Goal: Navigation & Orientation: Find specific page/section

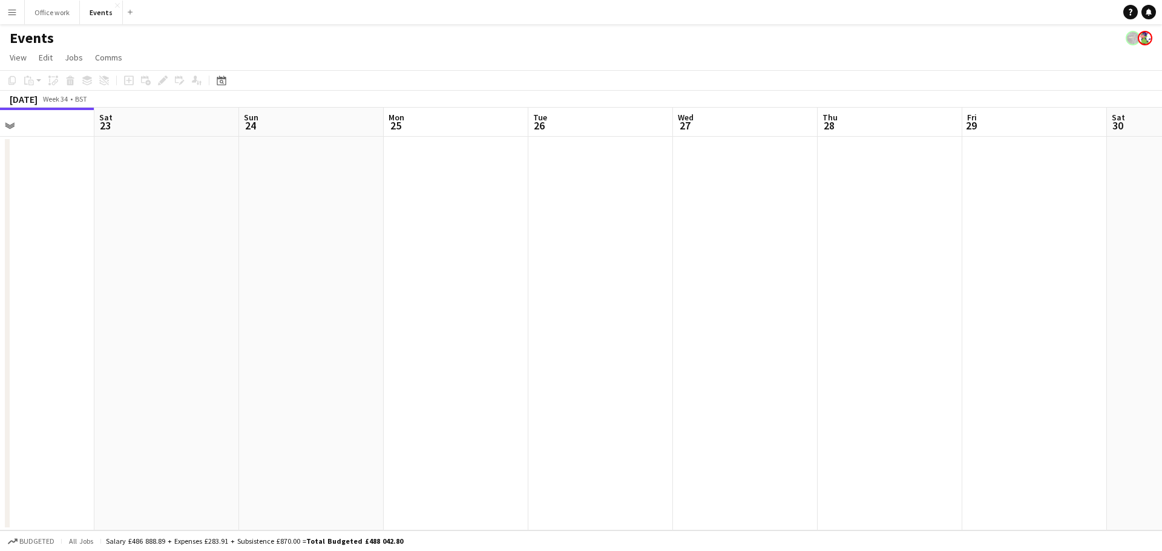
drag, startPoint x: 270, startPoint y: 339, endPoint x: 264, endPoint y: 327, distance: 14.1
click at [232, 339] on app-calendar-viewport "Tue 19 Wed 20 Thu 21 Fri 22 Sat 23 Sun 24 Mon 25 Tue 26 Wed 27 Thu 28 Fri 29 Sa…" at bounding box center [581, 319] width 1162 height 423
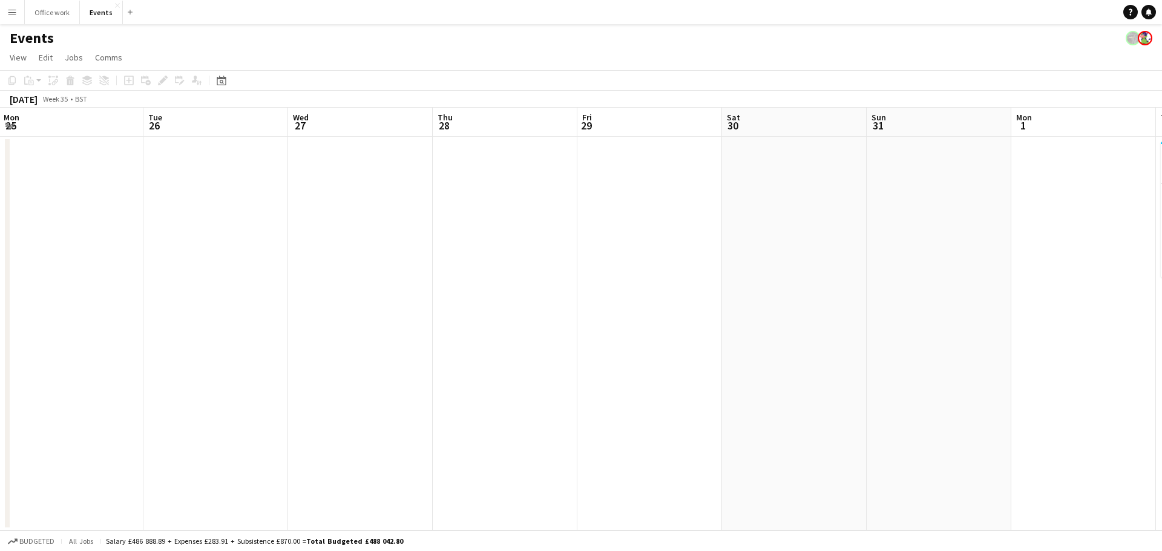
click at [347, 418] on app-calendar-viewport "Thu 21 Fri 22 Sat 23 Sun 24 Mon 25 Tue 26 Wed 27 Thu 28 Fri 29 Sat 30 Sun 31 Mo…" at bounding box center [581, 319] width 1162 height 423
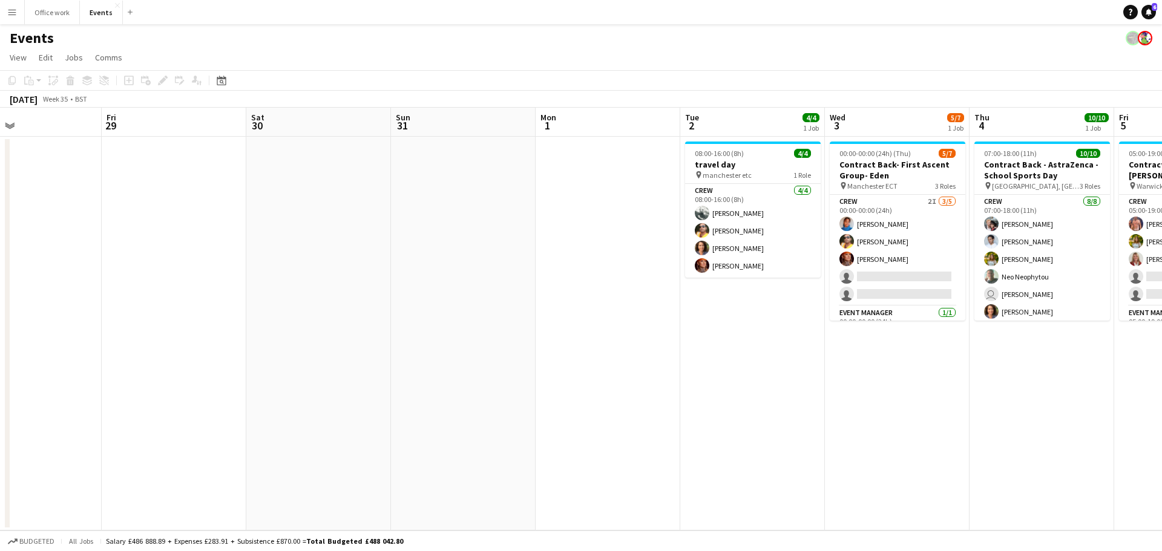
drag, startPoint x: 949, startPoint y: 413, endPoint x: 552, endPoint y: 433, distance: 397.5
click at [553, 434] on app-calendar-viewport "Tue 26 Wed 27 Thu 28 Fri 29 Sat 30 Sun 31 Mon 1 Tue 2 4/4 1 Job Wed 3 5/7 1 Job…" at bounding box center [581, 319] width 1162 height 423
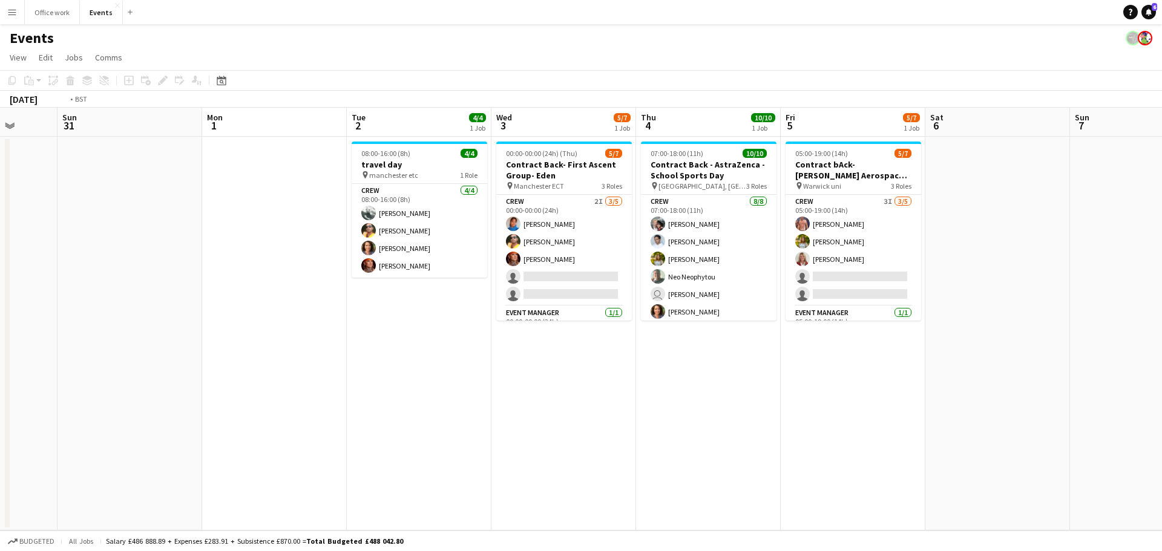
drag, startPoint x: 692, startPoint y: 428, endPoint x: 560, endPoint y: 428, distance: 131.9
click at [560, 428] on app-calendar-viewport "Thu 28 Fri 29 Sat 30 Sun 31 Mon 1 Tue 2 4/4 1 Job Wed 3 5/7 1 Job Thu 4 10/10 1…" at bounding box center [581, 319] width 1162 height 423
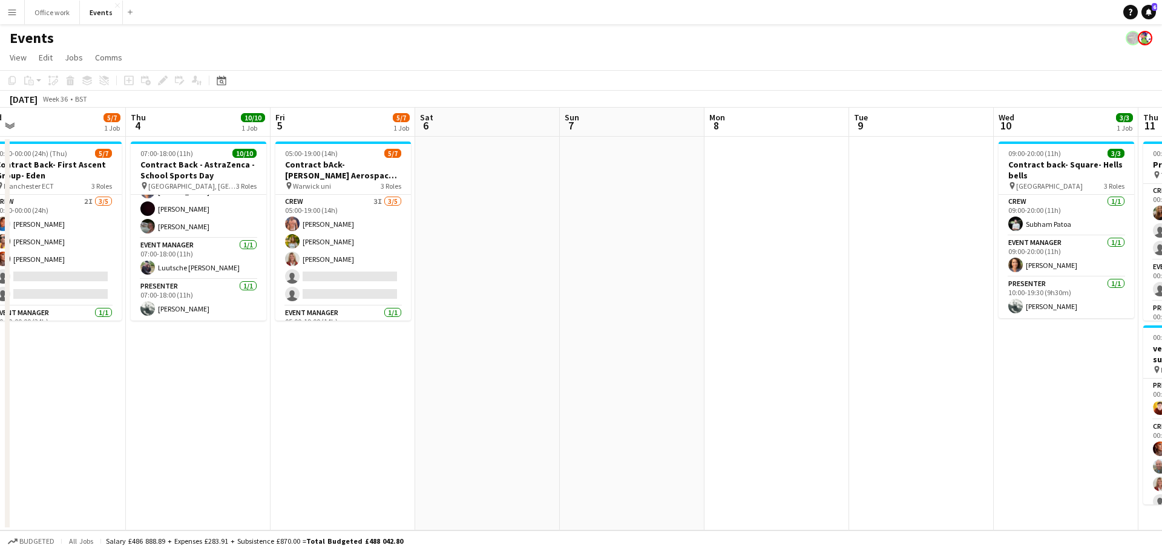
drag, startPoint x: 905, startPoint y: 313, endPoint x: 635, endPoint y: 340, distance: 271.2
click at [635, 340] on app-calendar-viewport "Sat 30 Sun 31 Mon 1 Tue 2 4/4 1 Job Wed 3 5/7 1 Job Thu 4 10/10 1 Job Fri 5 5/7…" at bounding box center [581, 319] width 1162 height 423
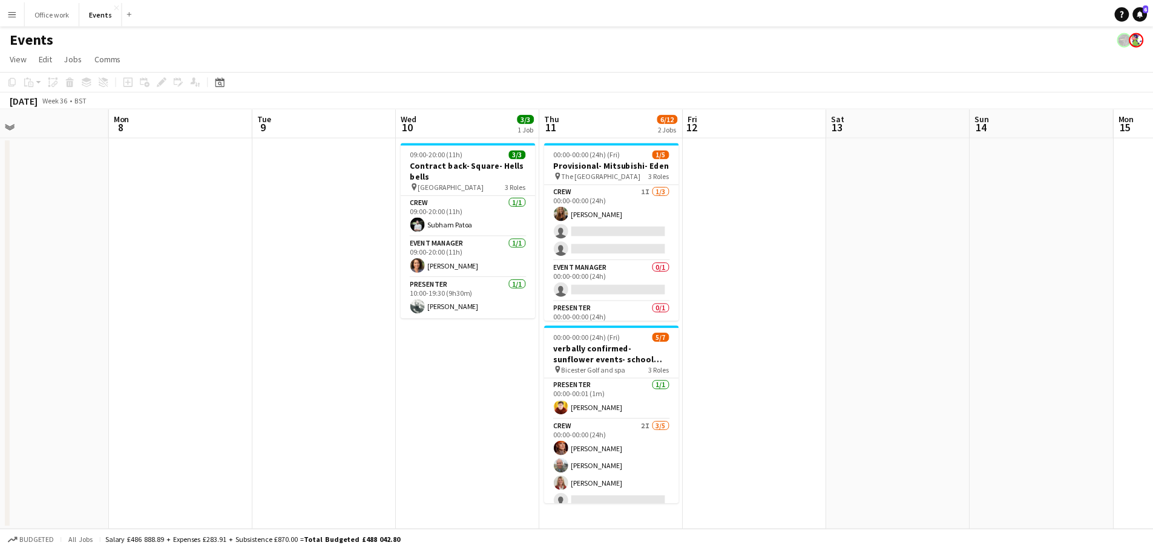
scroll to position [0, 353]
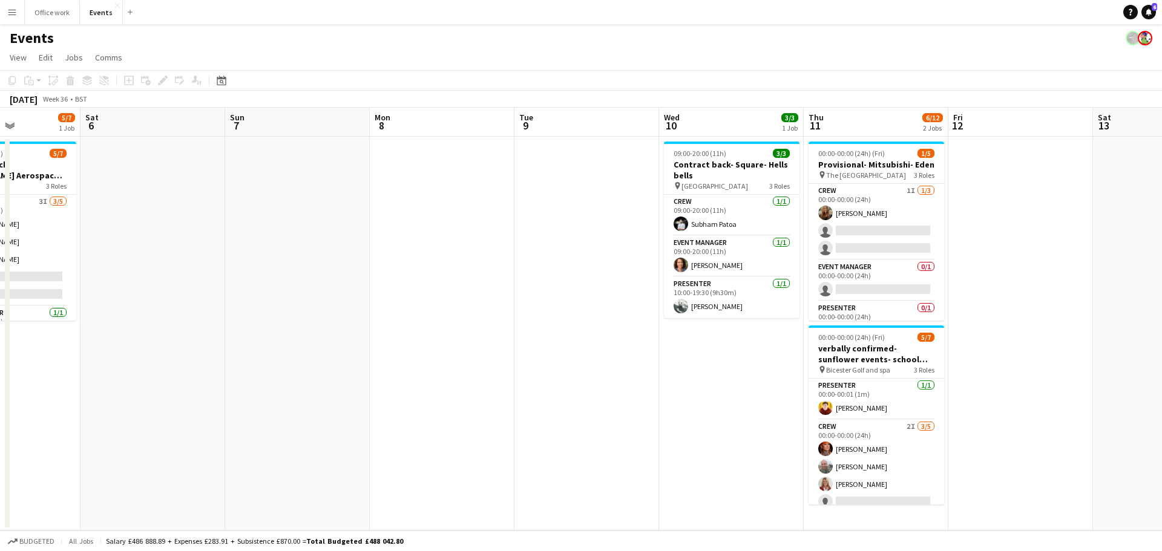
drag, startPoint x: 1038, startPoint y: 343, endPoint x: 477, endPoint y: 418, distance: 565.9
click at [477, 418] on app-calendar-viewport "Wed 3 5/7 1 Job Thu 4 10/10 1 Job Fri 5 5/7 1 Job Sat 6 Sun 7 Mon 8 Tue 9 Wed 1…" at bounding box center [581, 319] width 1162 height 423
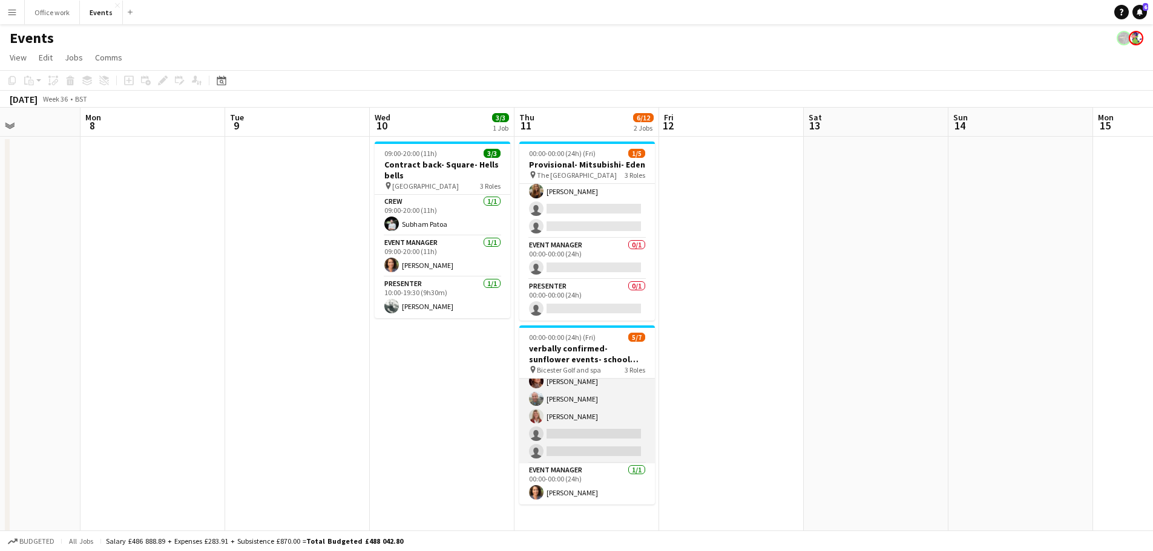
scroll to position [0, 0]
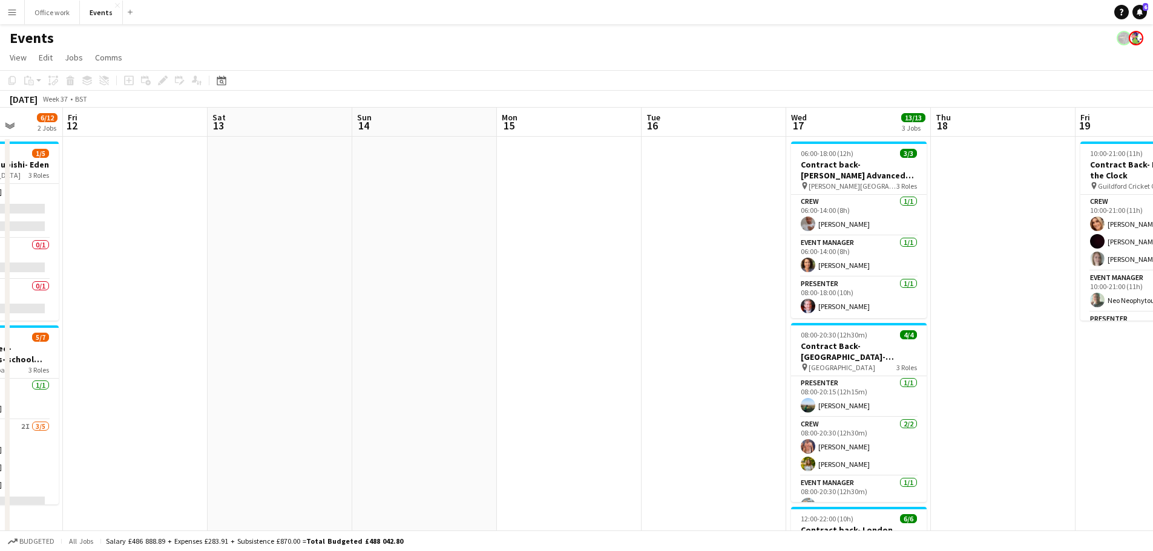
drag, startPoint x: 1022, startPoint y: 321, endPoint x: 619, endPoint y: 315, distance: 403.1
click at [426, 321] on app-calendar-viewport "Tue 9 Wed 10 3/3 1 Job Thu 11 6/12 2 Jobs Fri 12 Sat 13 Sun 14 Mon 15 Tue 16 We…" at bounding box center [576, 410] width 1153 height 604
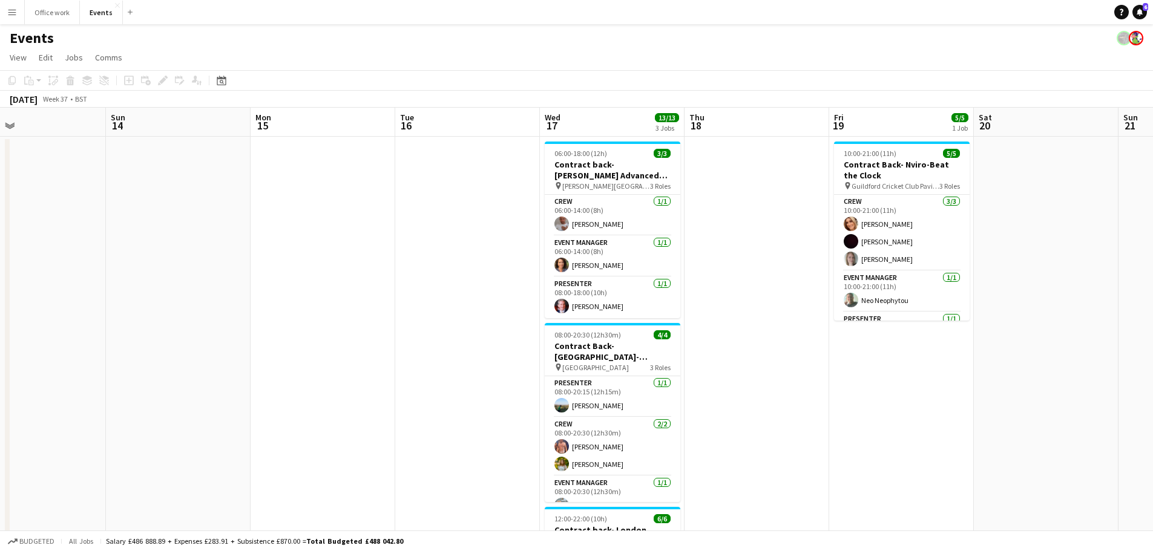
scroll to position [0, 399]
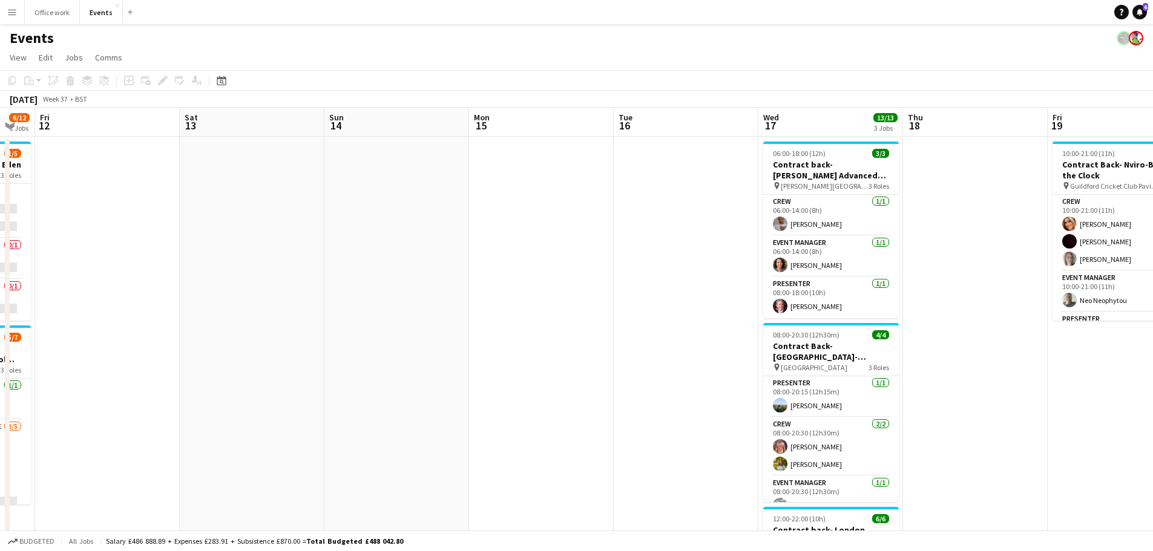
drag, startPoint x: 602, startPoint y: 345, endPoint x: 355, endPoint y: 329, distance: 247.4
click at [355, 329] on app-calendar-viewport "Tue 9 Wed 10 3/3 1 Job Thu 11 6/12 2 Jobs Fri 12 Sat 13 Sun 14 Mon 15 Tue 16 We…" at bounding box center [576, 410] width 1153 height 604
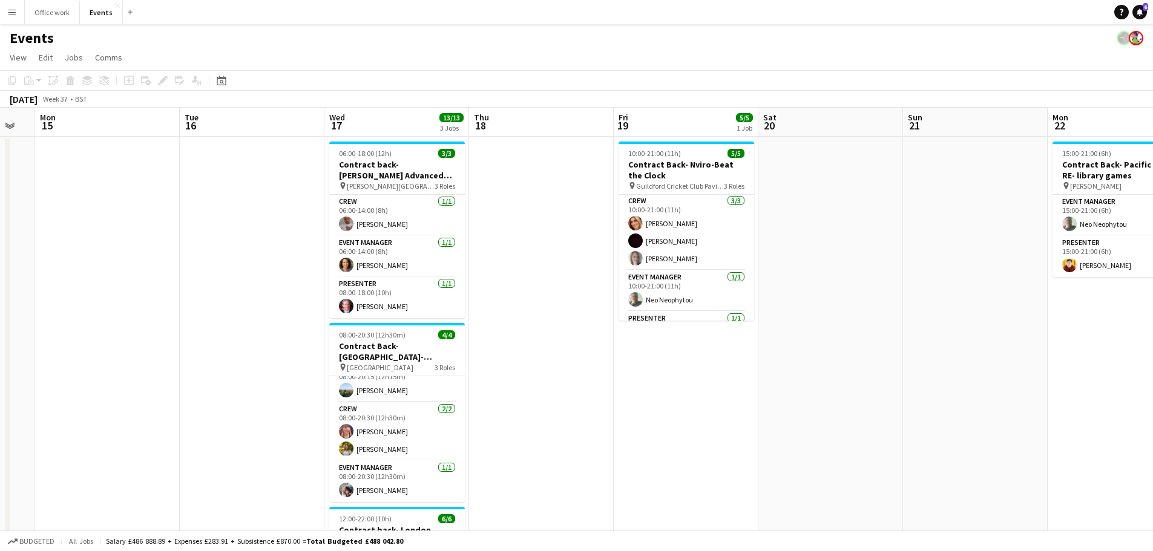
scroll to position [0, 0]
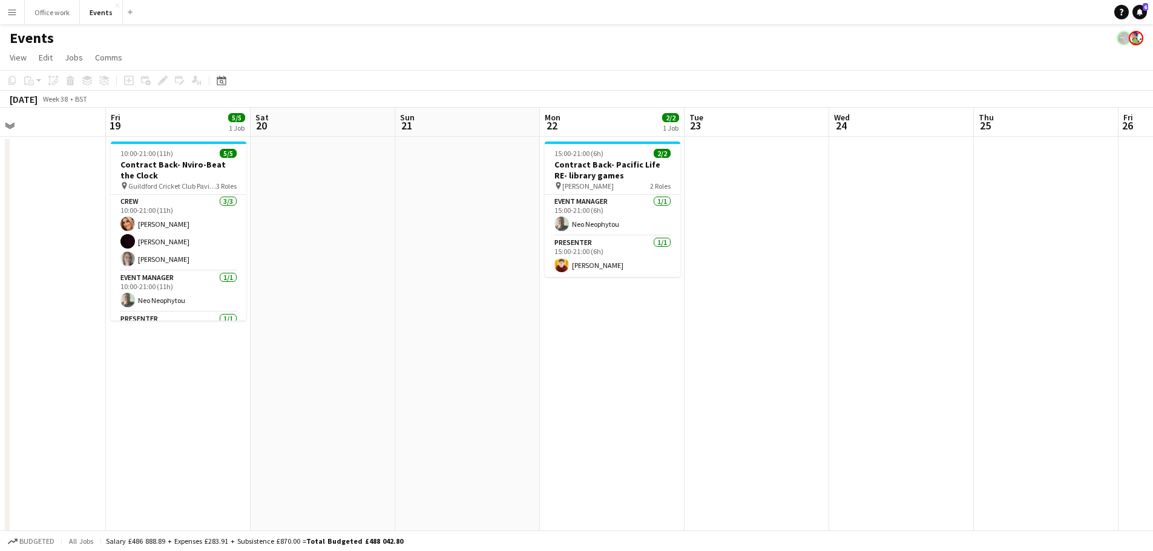
drag, startPoint x: 875, startPoint y: 270, endPoint x: 370, endPoint y: 308, distance: 506.1
click at [370, 308] on app-calendar-viewport "Sun 14 Mon 15 Tue 16 Wed 17 13/13 3 Jobs Thu 18 Fri 19 5/5 1 Job Sat 20 Sun 21 …" at bounding box center [576, 410] width 1153 height 604
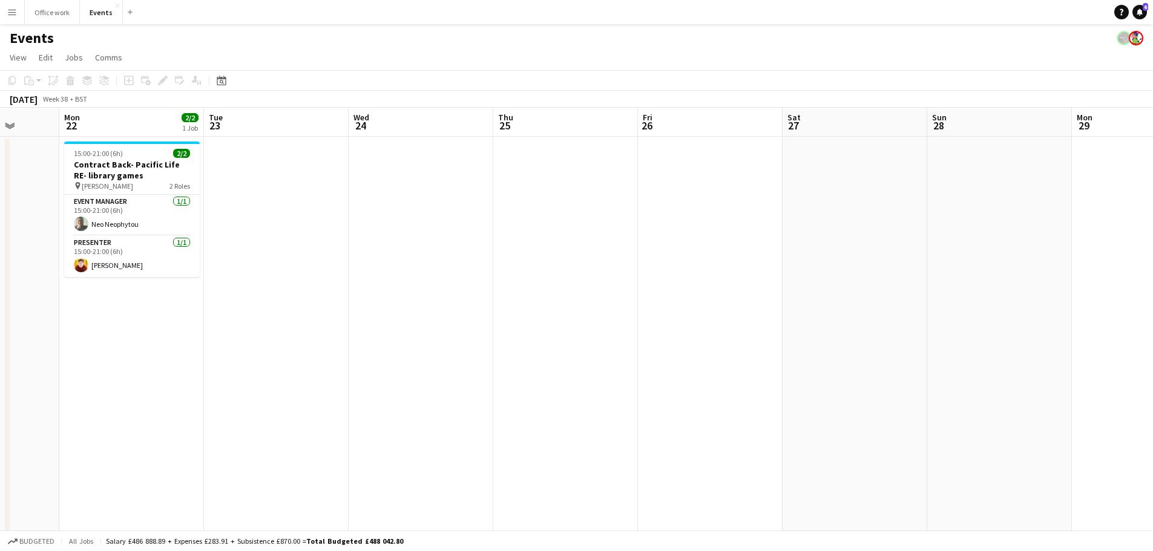
drag, startPoint x: 761, startPoint y: 369, endPoint x: 448, endPoint y: 374, distance: 312.9
click at [448, 374] on app-calendar-viewport "Thu 18 Fri 19 5/5 1 Job Sat 20 Sun 21 Mon 22 2/2 1 Job Tue 23 Wed 24 Thu 25 Fri…" at bounding box center [576, 410] width 1153 height 604
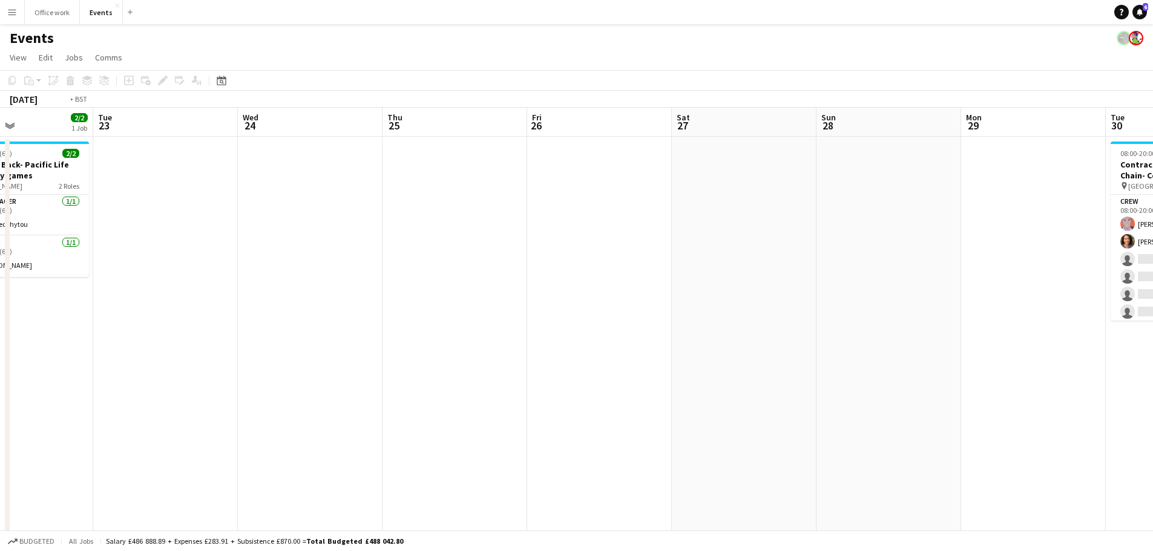
drag, startPoint x: 870, startPoint y: 301, endPoint x: 191, endPoint y: 354, distance: 681.0
click at [191, 354] on app-calendar-viewport "Thu 18 Fri 19 5/5 1 Job Sat 20 Sun 21 Mon 22 2/2 1 Job Tue 23 Wed 24 Thu 25 Fri…" at bounding box center [576, 410] width 1153 height 604
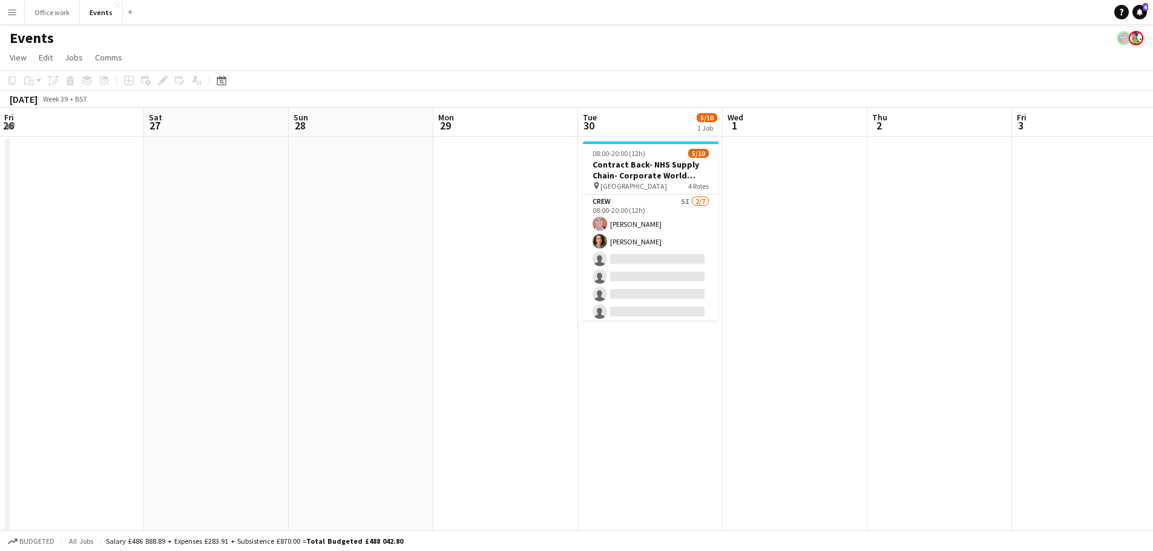
drag, startPoint x: 601, startPoint y: 367, endPoint x: 390, endPoint y: 373, distance: 211.3
click at [390, 373] on app-calendar-viewport "Tue 23 Wed 24 Thu 25 Fri 26 Sat 27 Sun 28 Mon 29 Tue 30 5/10 1 Job Wed 1 Thu 2 …" at bounding box center [576, 410] width 1153 height 604
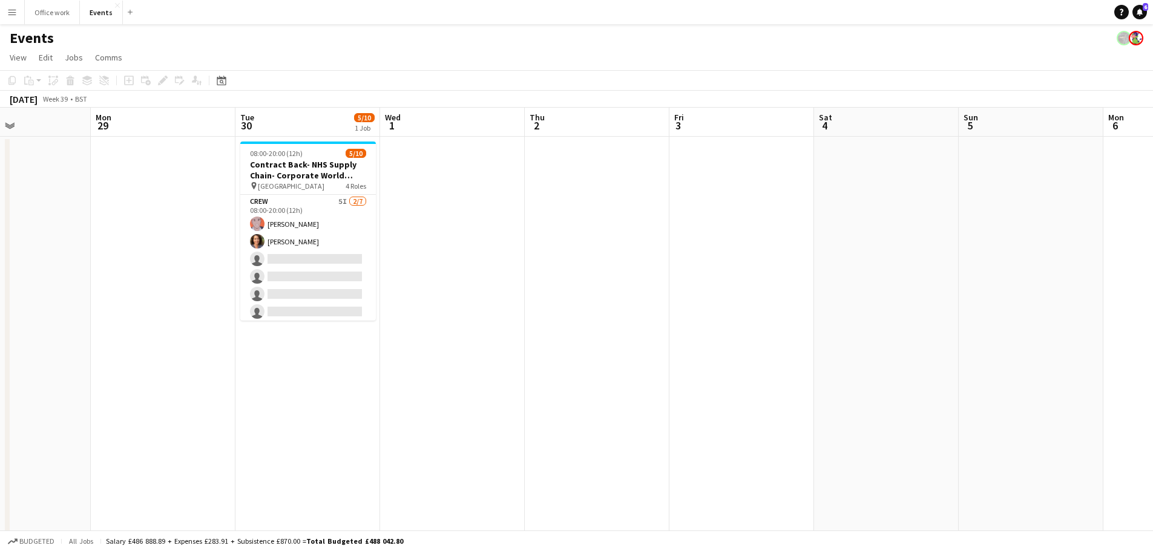
click at [434, 114] on app-board-header-date "Wed 1" at bounding box center [452, 122] width 145 height 29
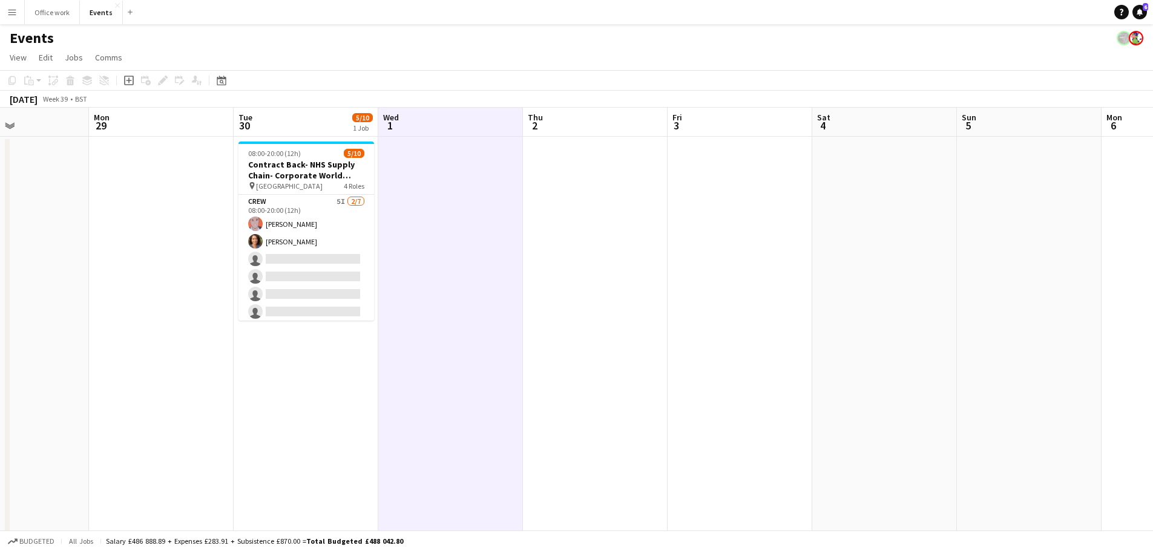
click at [445, 124] on app-board-header-date "Wed 1" at bounding box center [450, 122] width 145 height 29
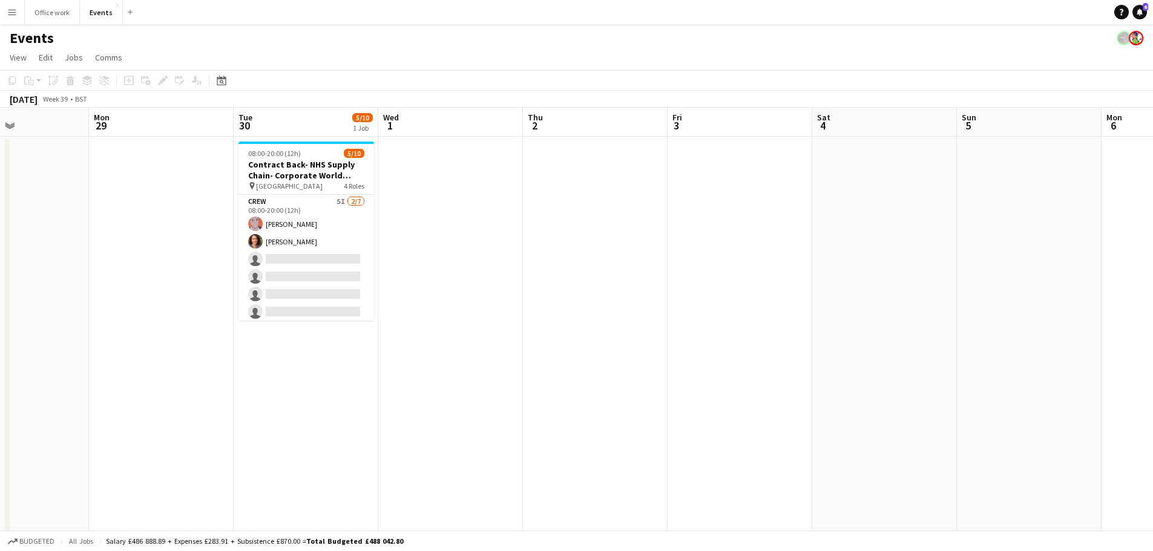
click at [607, 131] on app-board-header-date "Thu 2" at bounding box center [595, 122] width 145 height 29
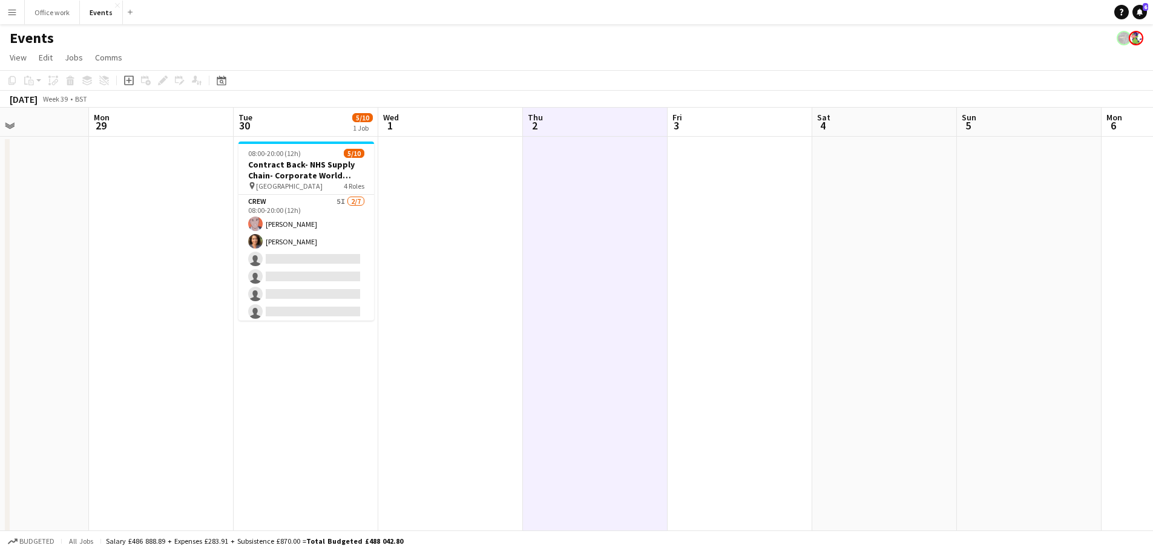
click at [775, 118] on app-board-header-date "Fri 3" at bounding box center [739, 122] width 145 height 29
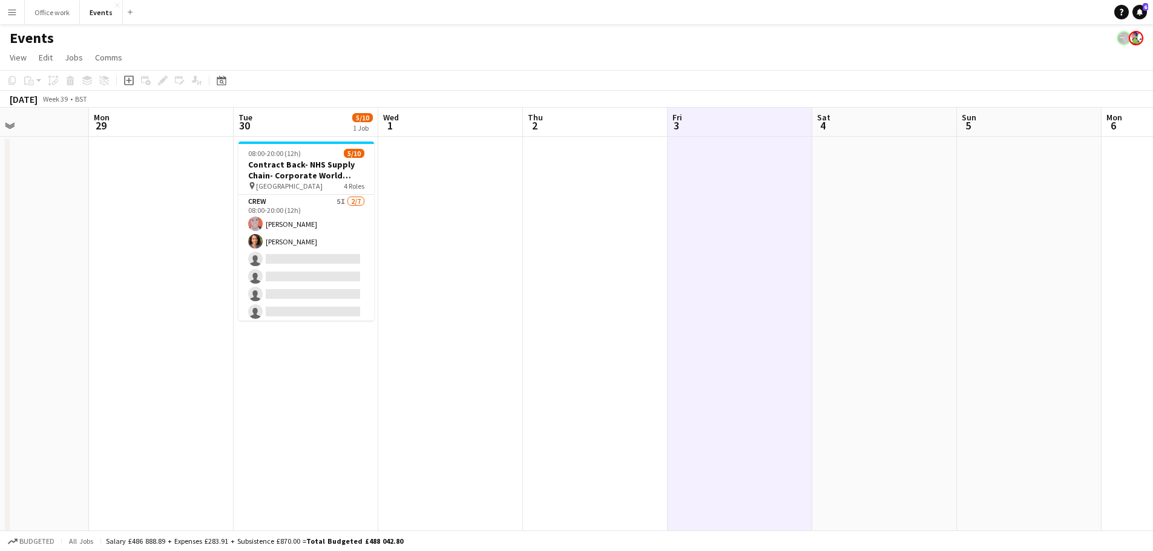
click at [773, 122] on app-board-header-date "Fri 3" at bounding box center [739, 122] width 145 height 29
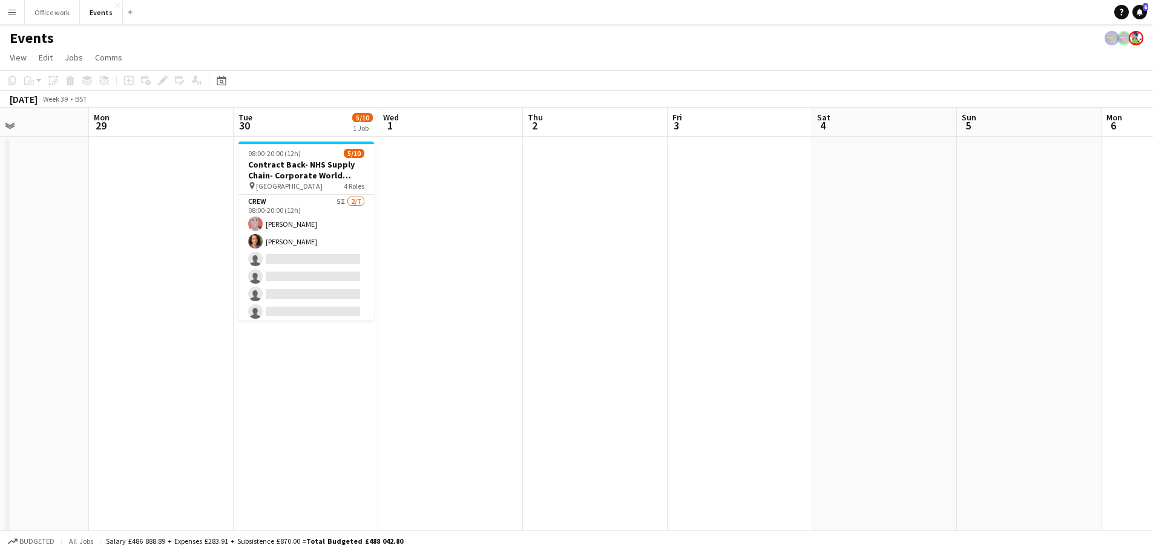
drag, startPoint x: 589, startPoint y: 307, endPoint x: 608, endPoint y: 316, distance: 21.1
click at [613, 310] on app-calendar-viewport "Thu 25 Fri 26 Sat 27 Sun 28 Mon 29 Tue 30 5/10 1 Job Wed 1 Thu 2 Fri 3 Sat 4 Su…" at bounding box center [576, 410] width 1153 height 604
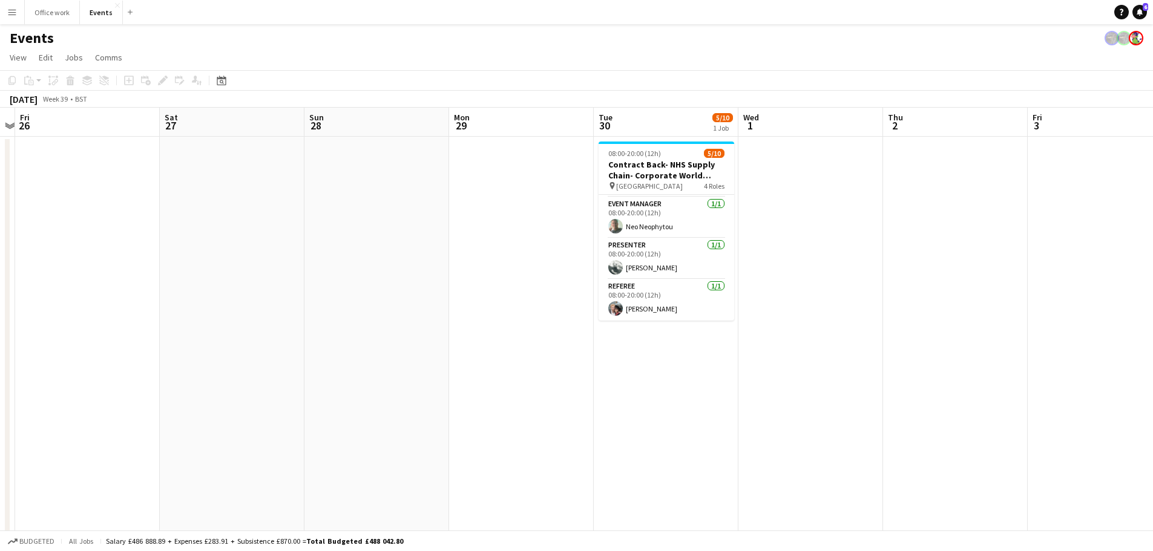
scroll to position [0, 248]
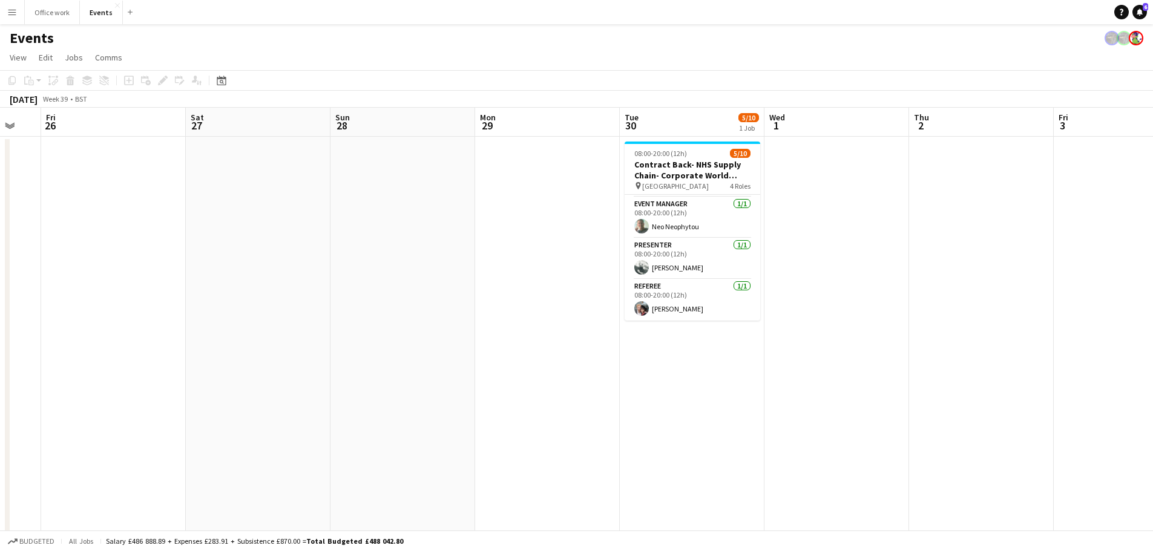
drag, startPoint x: 440, startPoint y: 369, endPoint x: 603, endPoint y: 381, distance: 163.9
click at [603, 381] on app-calendar-viewport "Wed 24 Thu 25 Fri 26 Sat 27 Sun 28 Mon 29 Tue 30 5/10 1 Job Wed 1 Thu 2 Fri 3 S…" at bounding box center [576, 410] width 1153 height 604
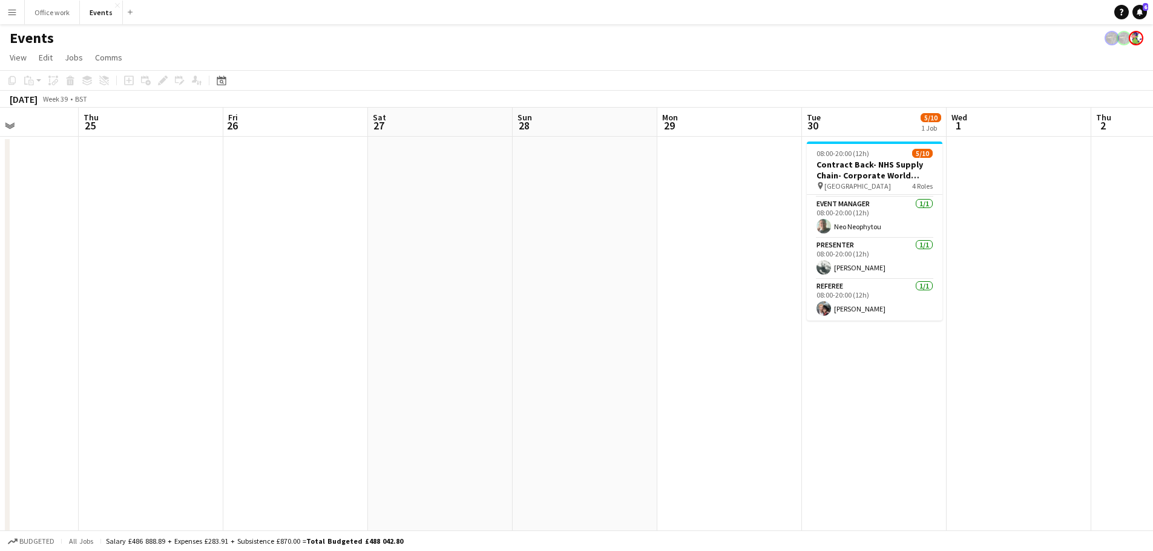
drag, startPoint x: 744, startPoint y: 338, endPoint x: 928, endPoint y: 346, distance: 184.7
click at [928, 346] on app-calendar-viewport "Mon 22 2/2 1 Job Tue 23 Wed 24 Thu 25 Fri 26 Sat 27 Sun 28 Mon 29 Tue 30 5/10 1…" at bounding box center [576, 410] width 1153 height 604
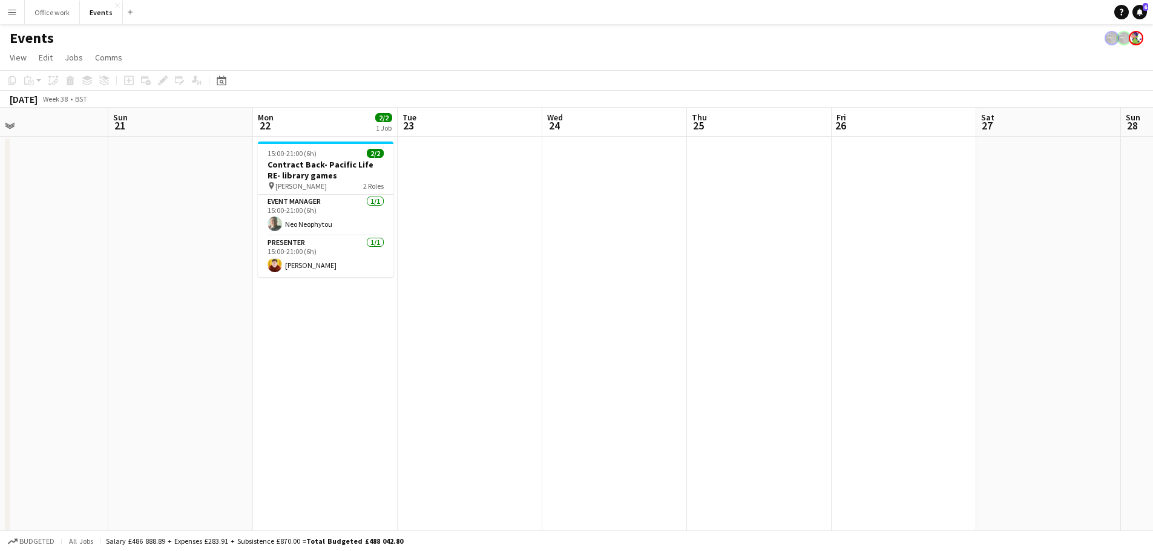
drag, startPoint x: 568, startPoint y: 338, endPoint x: 698, endPoint y: 355, distance: 131.3
click at [864, 338] on app-calendar-viewport "Thu 18 Fri 19 5/5 1 Job Sat 20 Sun 21 Mon 22 2/2 1 Job Tue 23 Wed 24 Thu 25 Fri…" at bounding box center [576, 410] width 1153 height 604
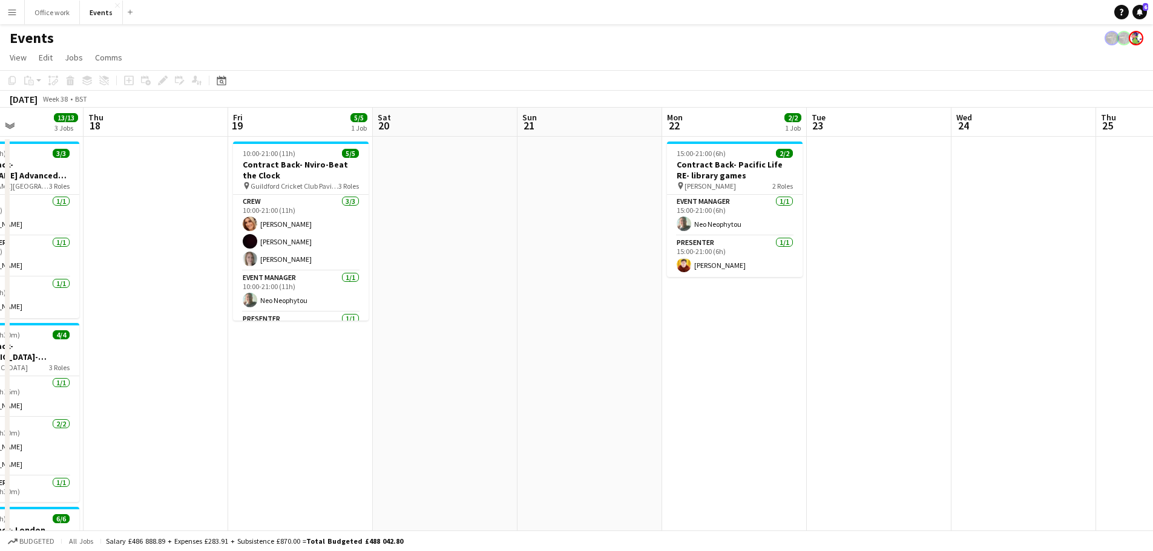
drag, startPoint x: 879, startPoint y: 339, endPoint x: 919, endPoint y: 344, distance: 40.8
click at [919, 343] on app-calendar-viewport "Mon 15 Tue 16 Wed 17 13/13 3 Jobs Thu 18 Fri 19 5/5 1 Job Sat 20 Sun 21 Mon 22 …" at bounding box center [576, 410] width 1153 height 604
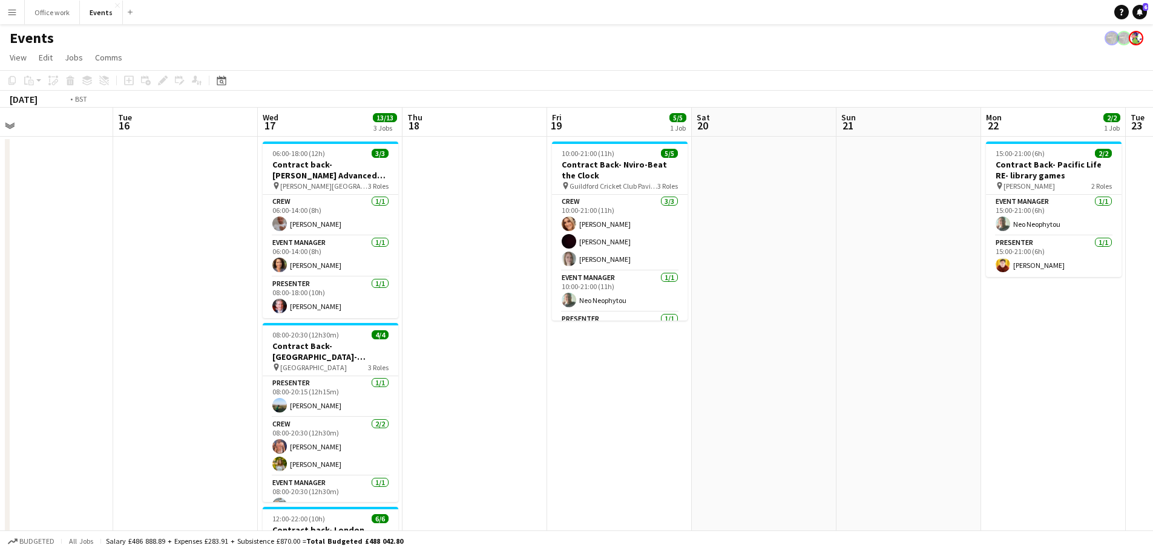
scroll to position [0, 366]
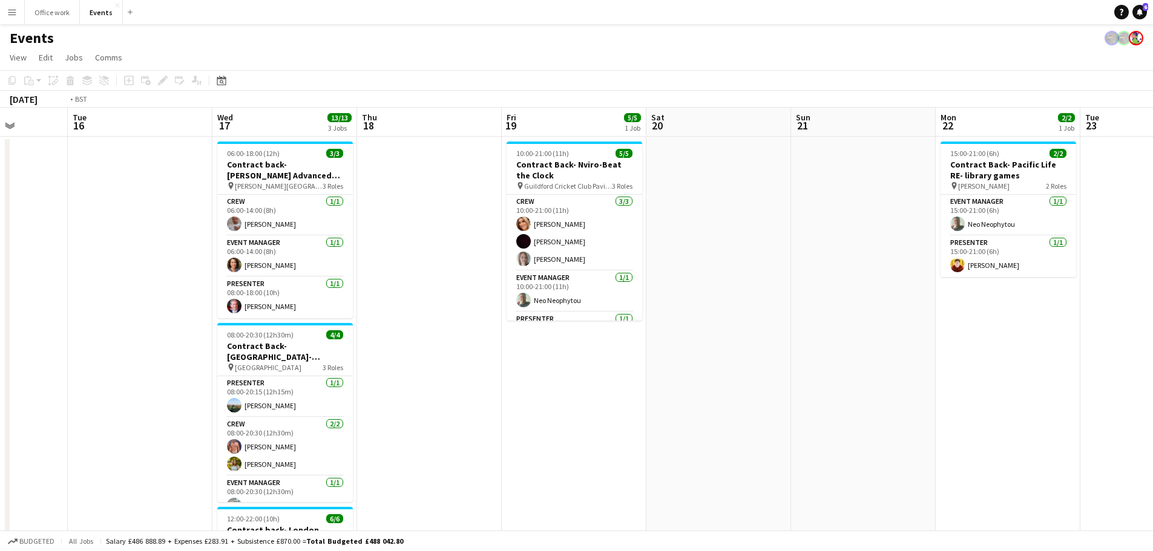
drag, startPoint x: 828, startPoint y: 254, endPoint x: 848, endPoint y: 254, distance: 19.4
click at [848, 254] on app-calendar-viewport "Sat 13 Sun 14 Mon 15 Tue 16 Wed 17 13/13 3 Jobs Thu 18 Fri 19 5/5 1 Job Sat 20 …" at bounding box center [576, 410] width 1153 height 604
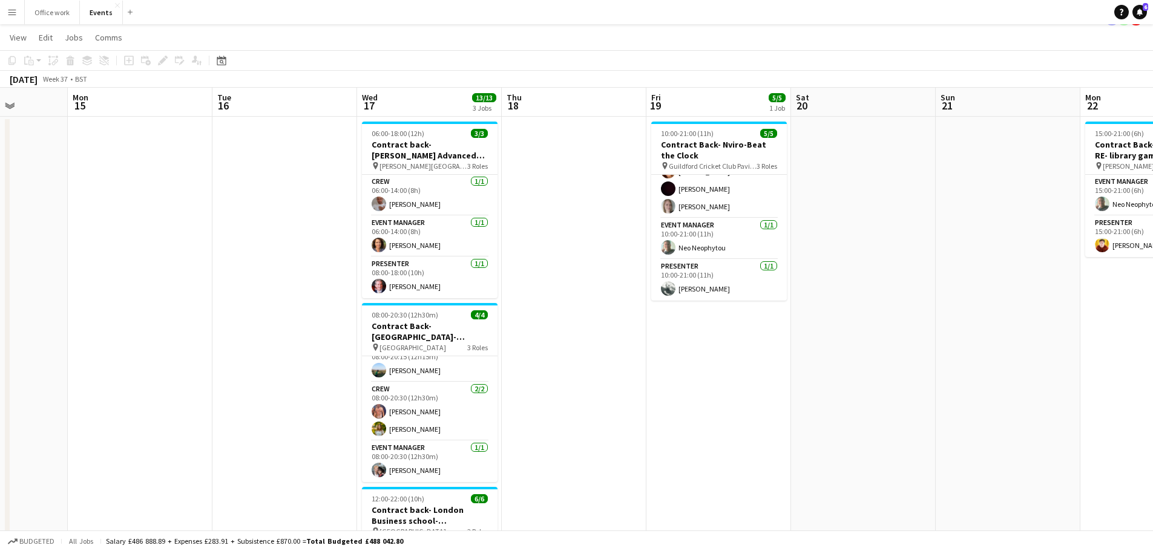
scroll to position [180, 0]
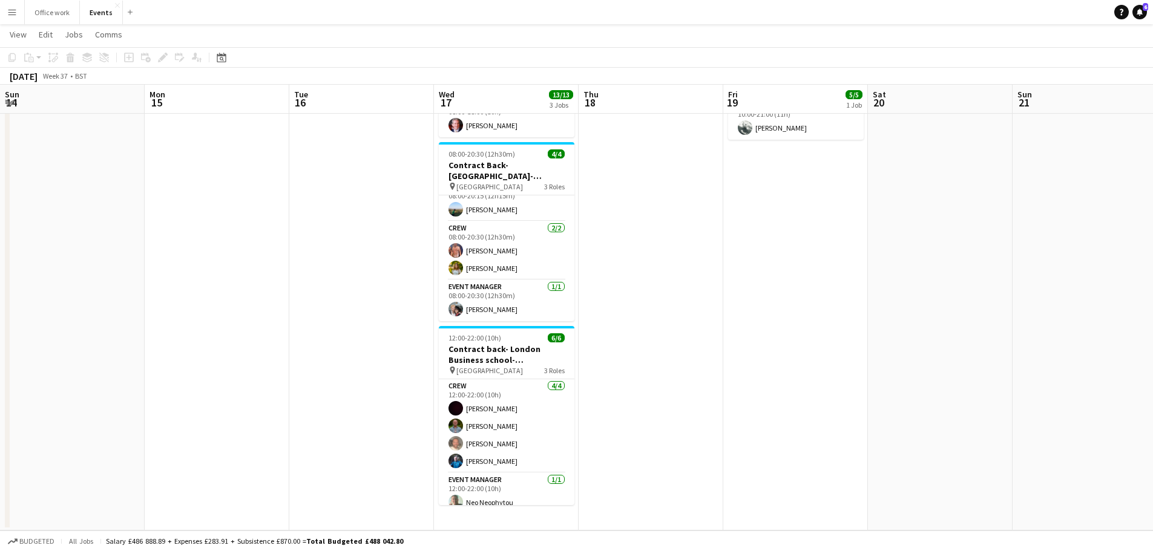
drag, startPoint x: 1140, startPoint y: 340, endPoint x: 1023, endPoint y: 351, distance: 117.9
click at [1153, 342] on html "Menu Boards Boards Boards All jobs Status Workforce Workforce My Workforce Recr…" at bounding box center [576, 185] width 1153 height 731
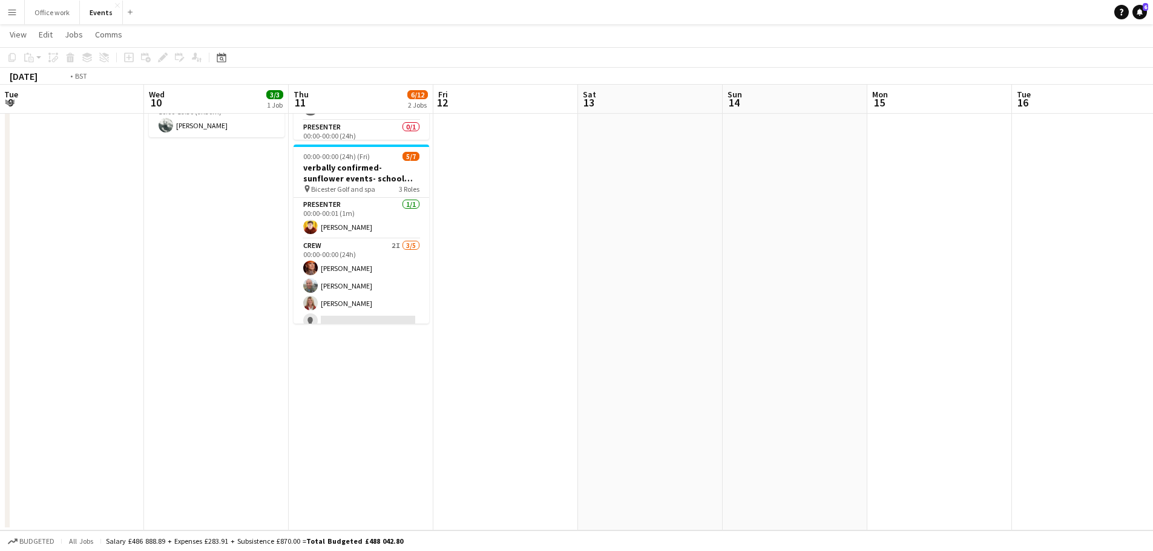
click at [930, 329] on app-calendar-viewport "Sun 7 Mon 8 Tue 9 Wed 10 3/3 1 Job Thu 11 6/12 2 Jobs Fri 12 Sat 13 Sun 14 Mon …" at bounding box center [576, 198] width 1153 height 663
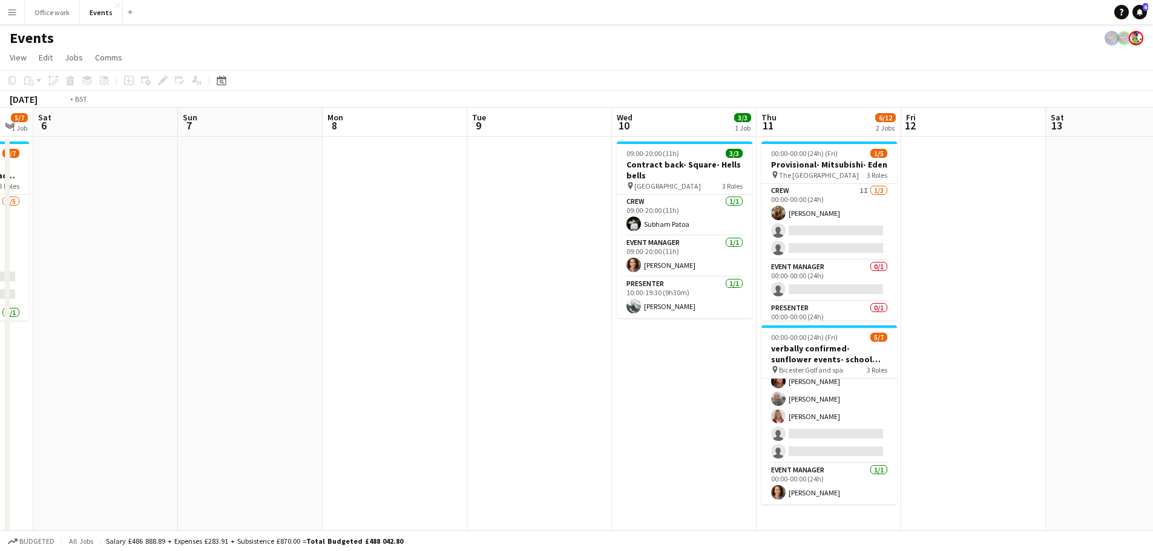
scroll to position [0, 303]
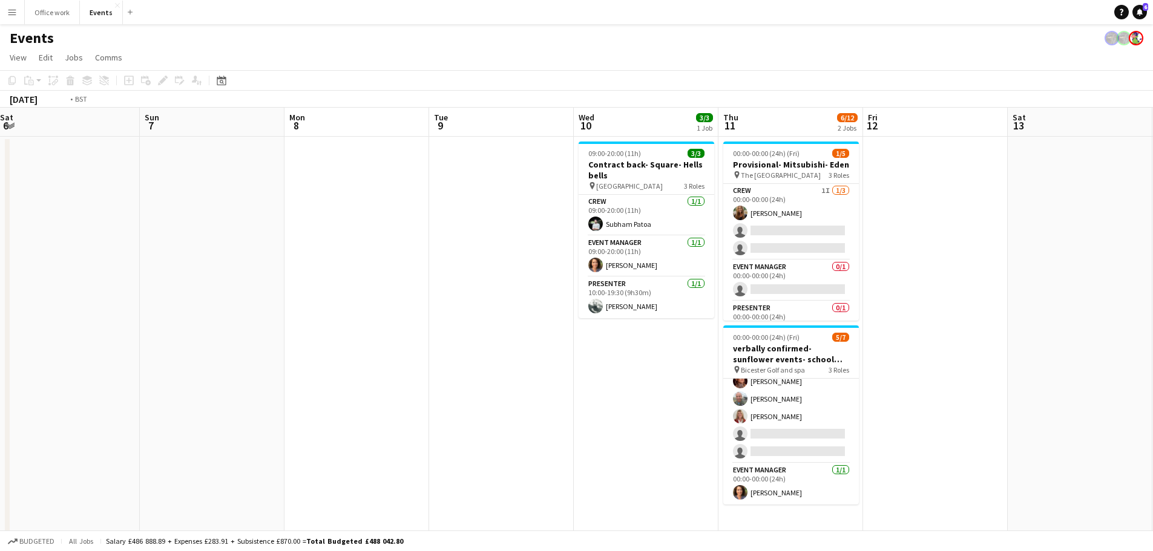
drag, startPoint x: 974, startPoint y: 349, endPoint x: 552, endPoint y: 272, distance: 429.3
click at [550, 273] on app-calendar-viewport "Thu 4 10/10 1 Job Fri 5 5/7 1 Job Sat 6 Sun 7 Mon 8 Tue 9 Wed 10 3/3 1 Job Thu …" at bounding box center [576, 410] width 1153 height 604
